Goal: Information Seeking & Learning: Understand process/instructions

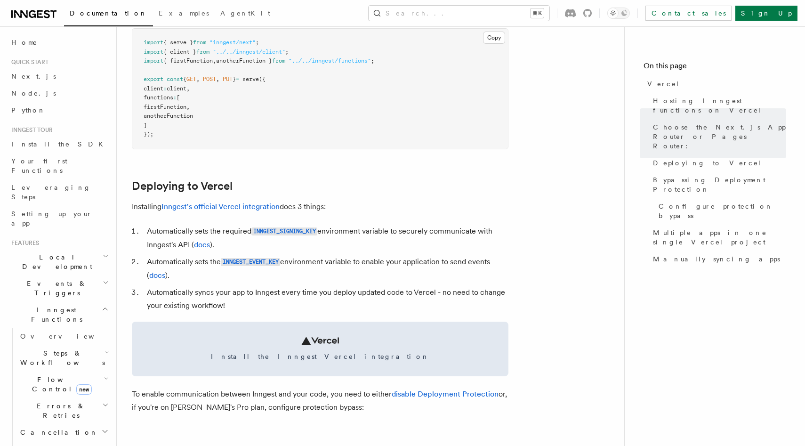
scroll to position [298, 0]
click at [245, 206] on link "Inngest's official Vercel integration" at bounding box center [220, 205] width 118 height 9
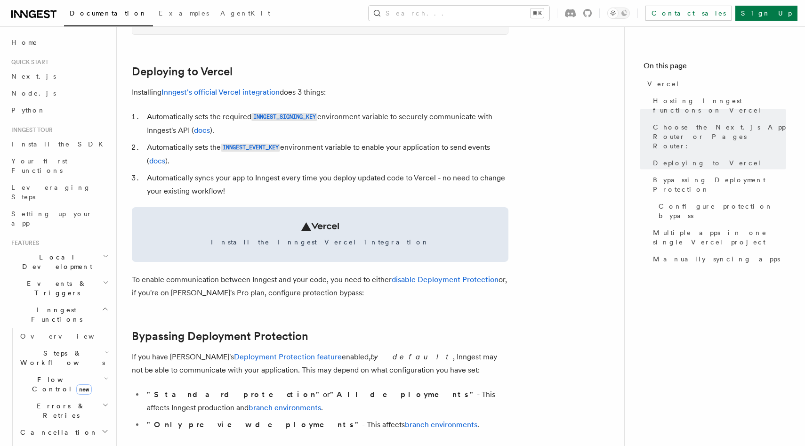
scroll to position [412, 0]
click at [268, 94] on link "Inngest's official Vercel integration" at bounding box center [220, 91] width 118 height 9
